Goal: Transaction & Acquisition: Purchase product/service

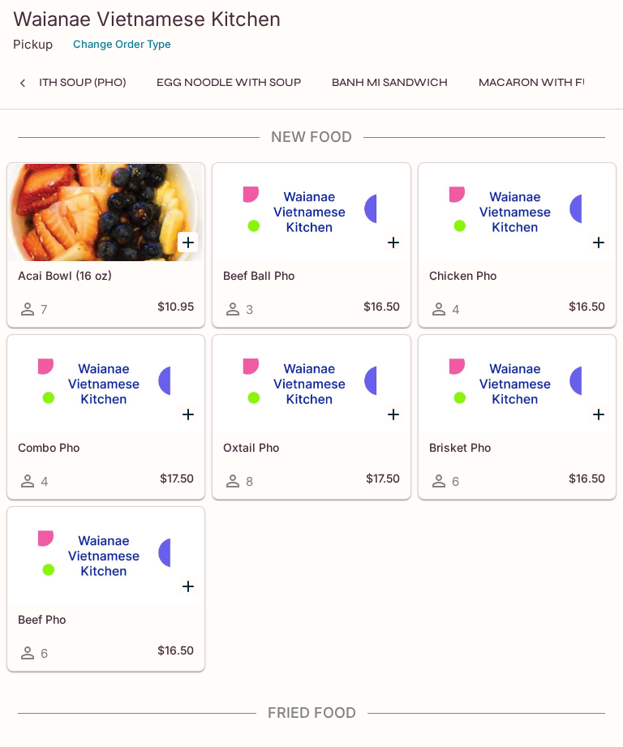
scroll to position [0, 702]
click at [409, 78] on button "Banh Mi Sandwich" at bounding box center [390, 82] width 134 height 23
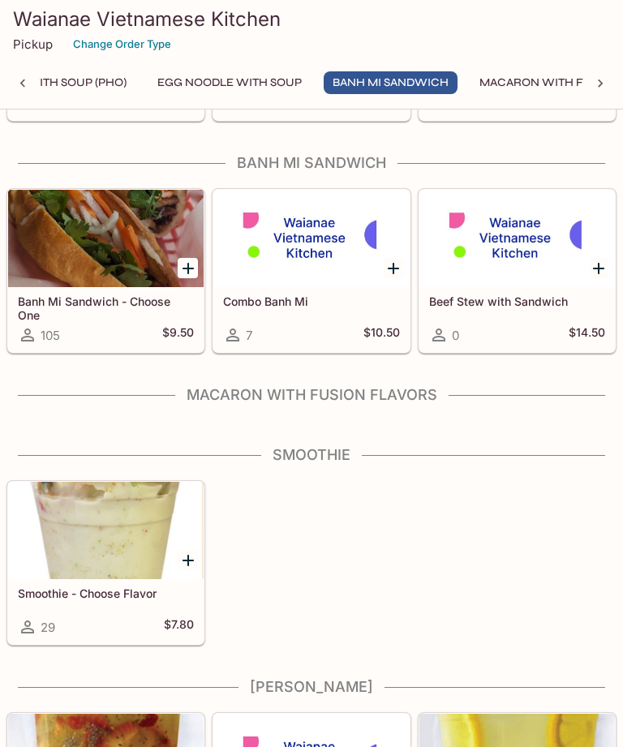
click at [284, 82] on button "Egg Noodle with Soup" at bounding box center [229, 82] width 162 height 23
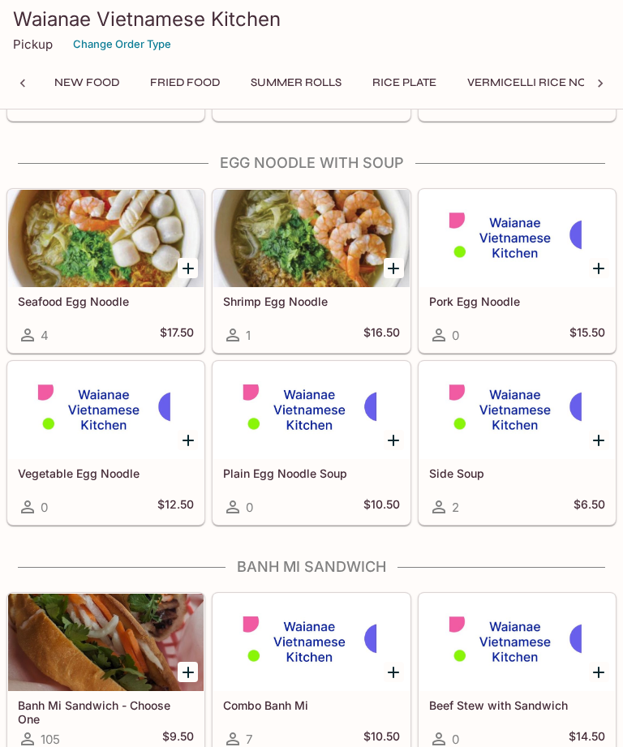
scroll to position [0, 0]
click at [178, 77] on button "Fried Food" at bounding box center [185, 82] width 88 height 23
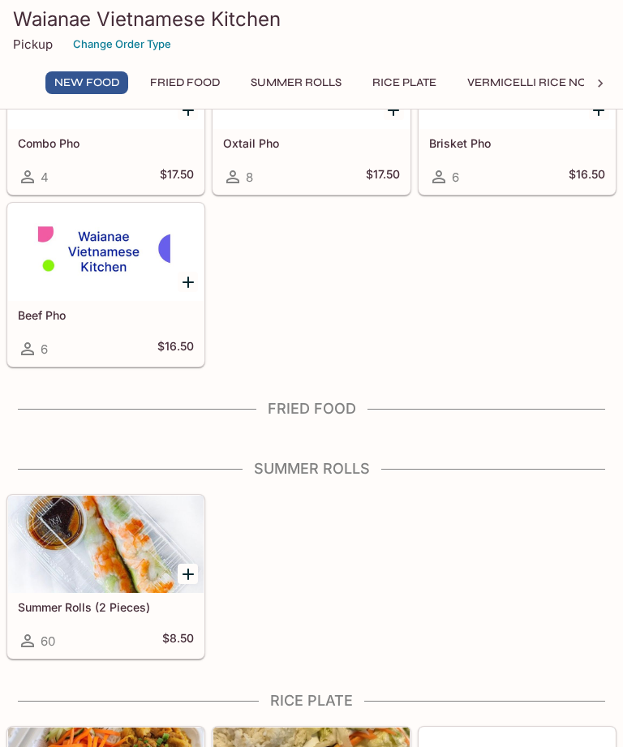
scroll to position [310, 0]
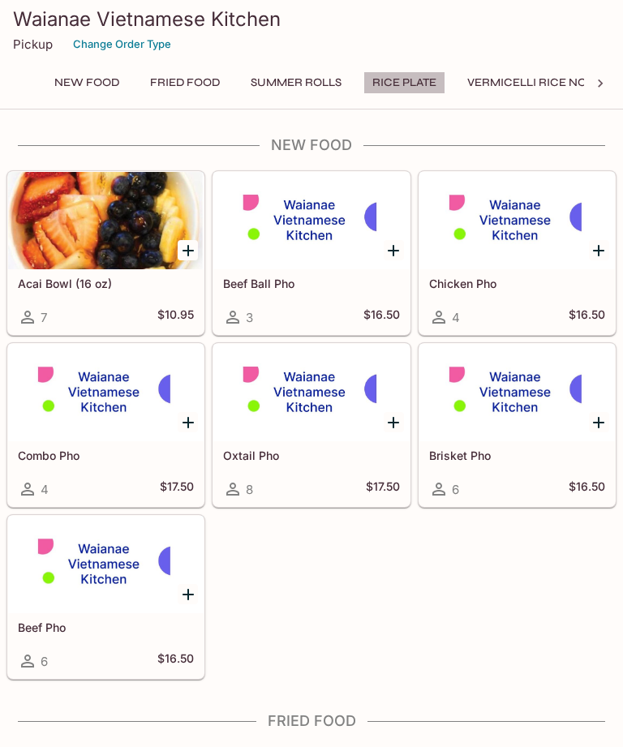
click at [411, 87] on button "Rice Plate" at bounding box center [404, 82] width 82 height 23
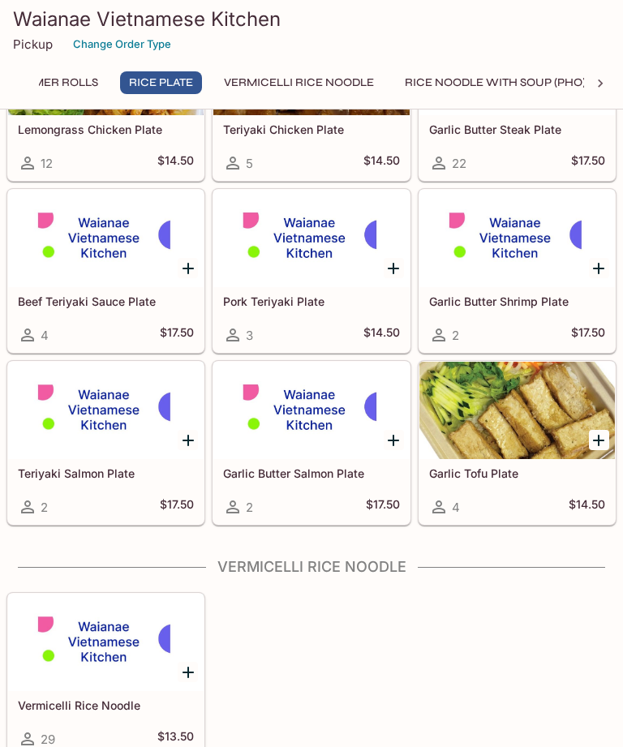
scroll to position [0, 244]
click at [340, 80] on button "Vermicelli Rice Noodle" at bounding box center [298, 82] width 168 height 23
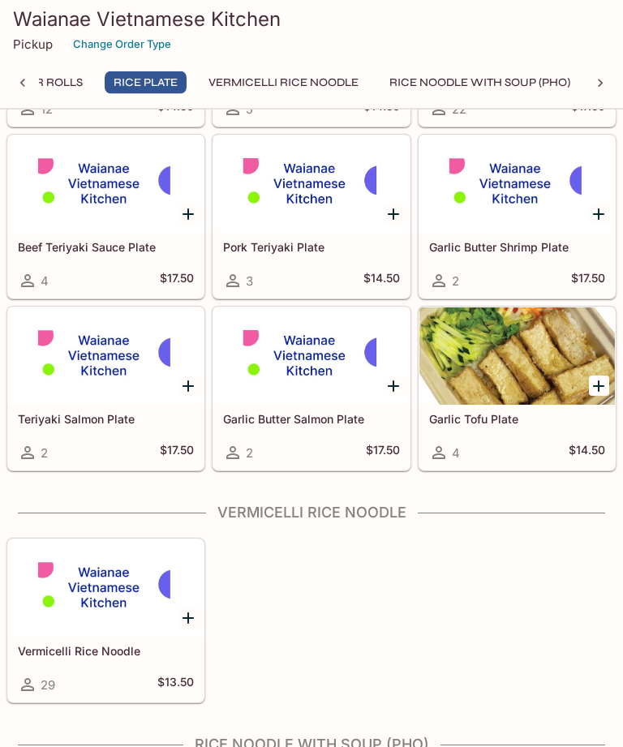
scroll to position [1076, 0]
click at [116, 380] on div at bounding box center [105, 355] width 195 height 97
